Goal: Find specific page/section: Find specific page/section

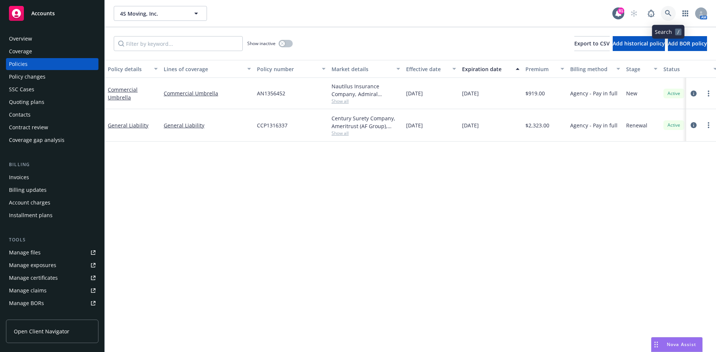
click at [671, 13] on link at bounding box center [667, 13] width 15 height 15
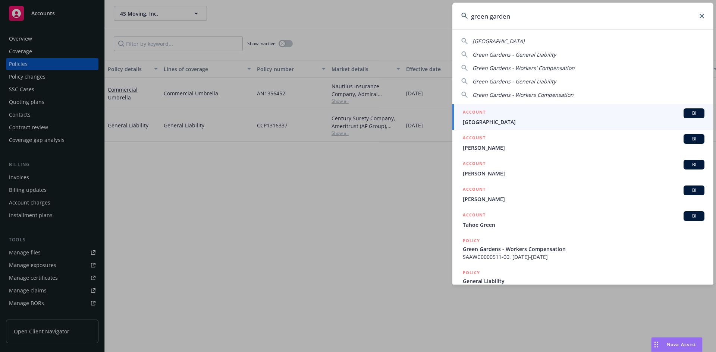
type input "green garden"
click at [477, 110] on h5 "ACCOUNT" at bounding box center [474, 112] width 23 height 9
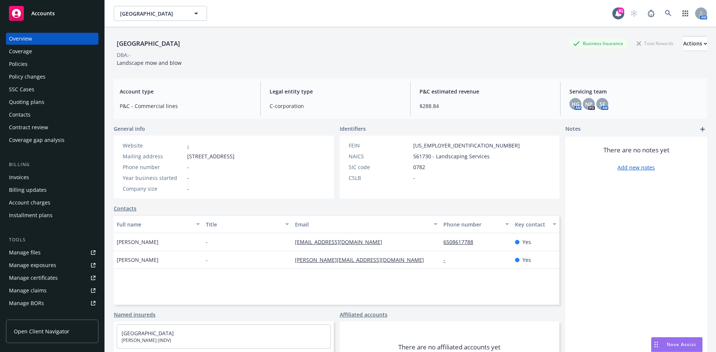
click at [56, 61] on div "Policies" at bounding box center [52, 64] width 86 height 12
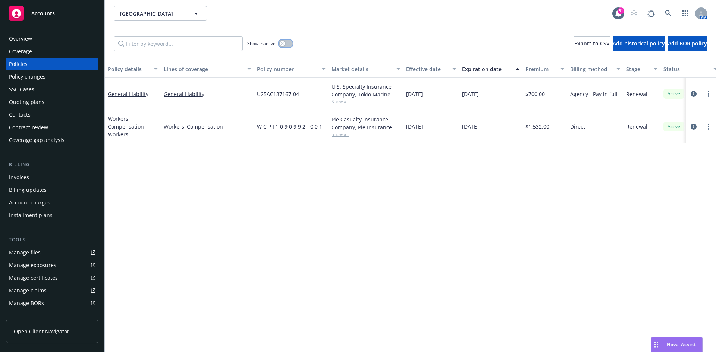
click at [281, 45] on icon "button" at bounding box center [282, 43] width 3 height 3
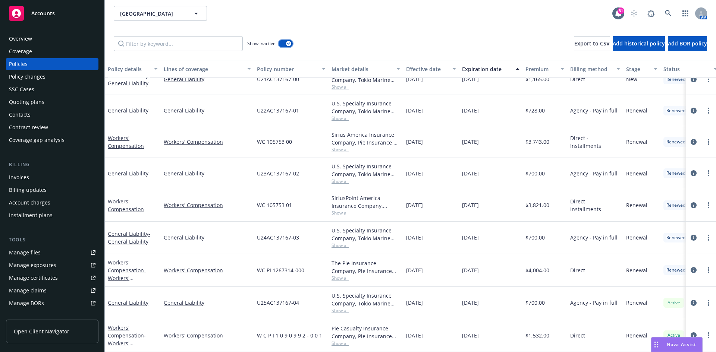
scroll to position [111, 0]
click at [288, 42] on div "button" at bounding box center [288, 43] width 5 height 5
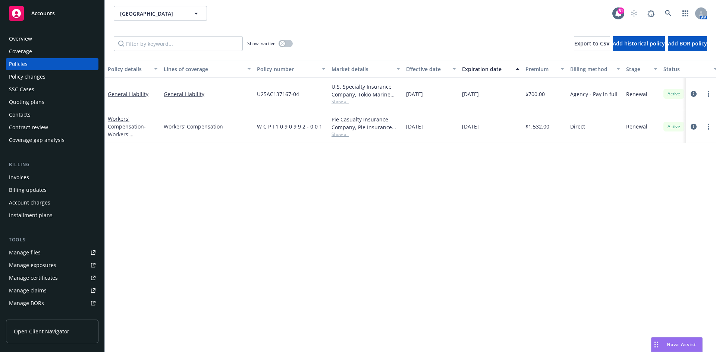
click at [15, 41] on div "Overview" at bounding box center [20, 39] width 23 height 12
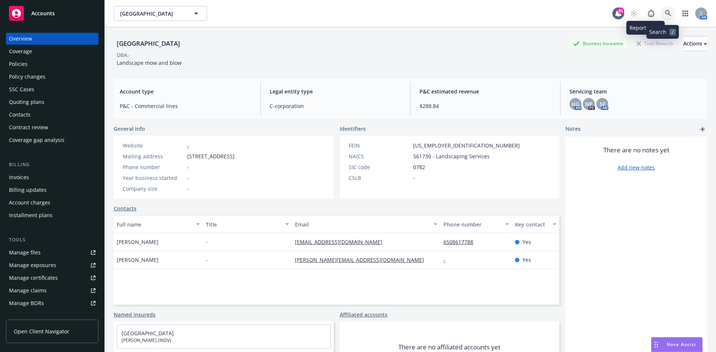
click at [667, 12] on link at bounding box center [667, 13] width 15 height 15
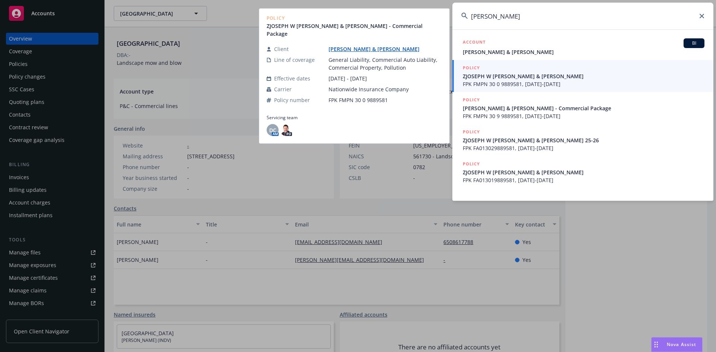
type input "[PERSON_NAME]"
click at [471, 66] on h5 "POLICY" at bounding box center [471, 67] width 17 height 7
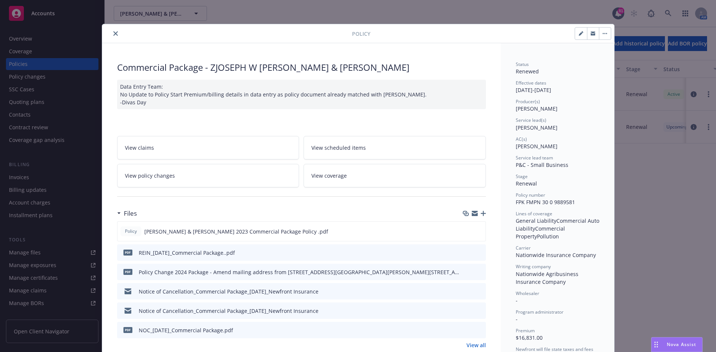
click at [113, 32] on icon "close" at bounding box center [115, 33] width 4 height 4
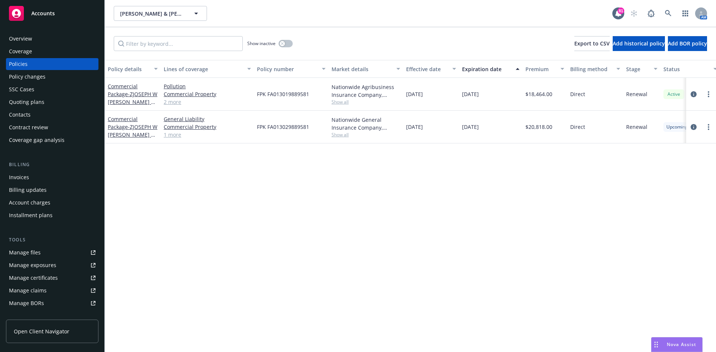
click at [75, 44] on div "Overview" at bounding box center [52, 39] width 86 height 12
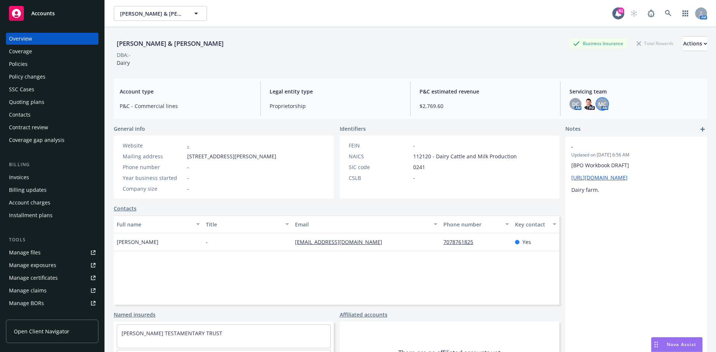
click at [599, 103] on span "MC" at bounding box center [602, 104] width 8 height 8
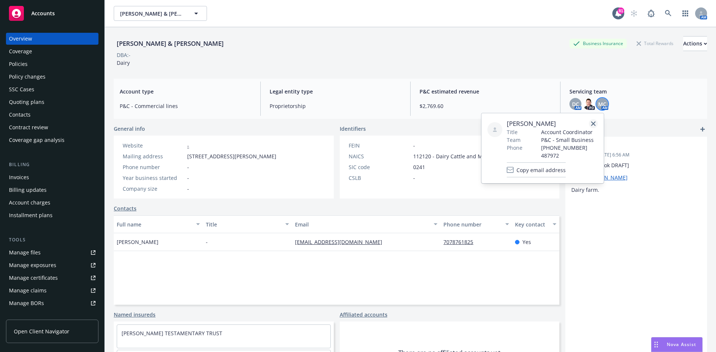
click at [593, 121] on link "close" at bounding box center [592, 123] width 9 height 9
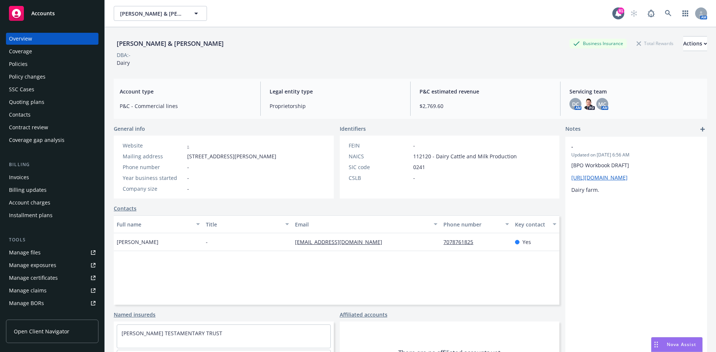
click at [70, 62] on div "Policies" at bounding box center [52, 64] width 86 height 12
